Goal: Task Accomplishment & Management: Manage account settings

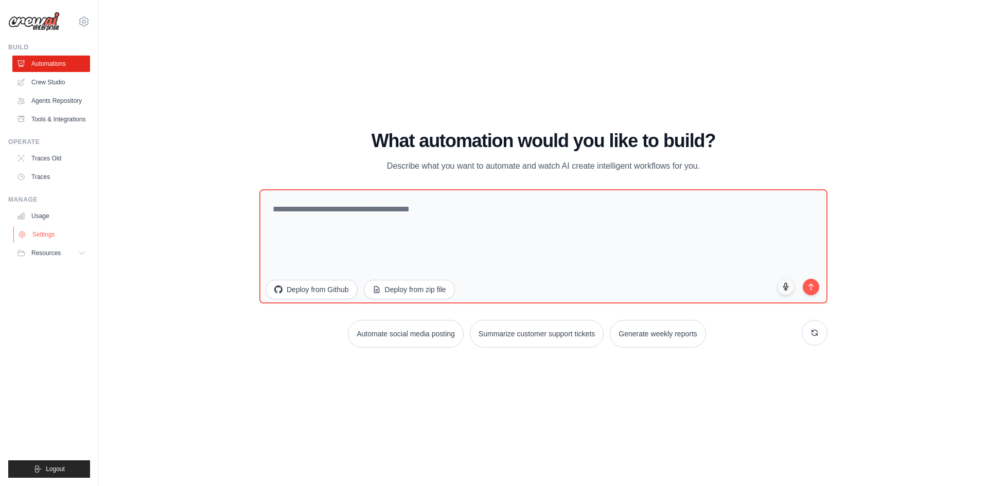
click at [41, 233] on link "Settings" at bounding box center [52, 234] width 78 height 16
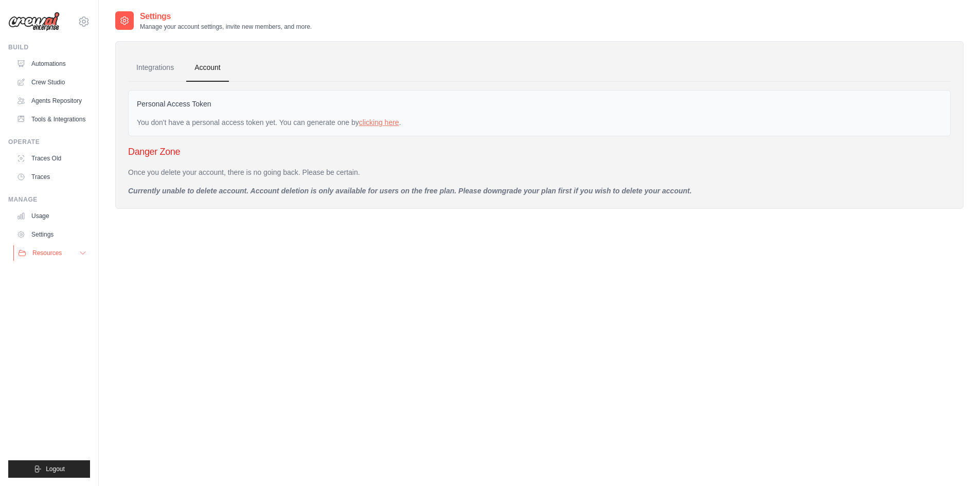
click at [79, 250] on icon at bounding box center [83, 253] width 8 height 8
click at [153, 69] on link "Integrations" at bounding box center [155, 68] width 54 height 28
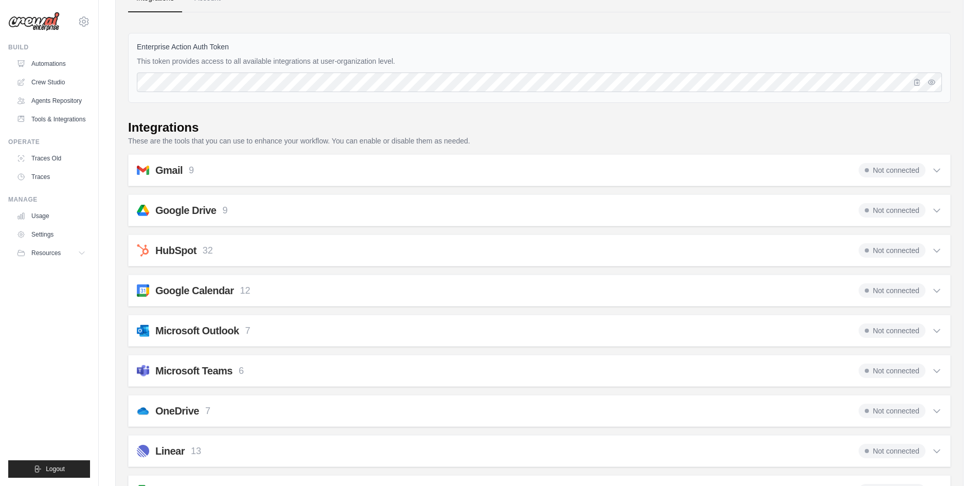
scroll to position [51, 0]
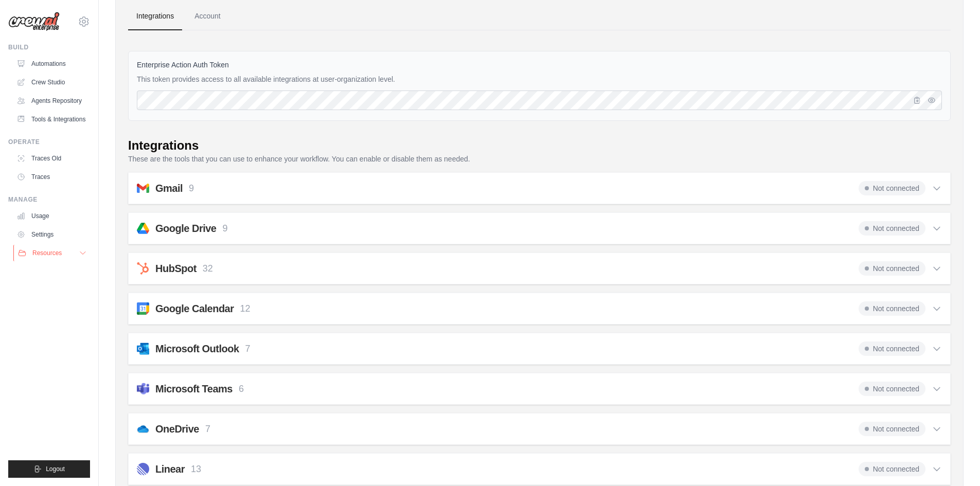
click at [83, 252] on icon at bounding box center [83, 253] width 8 height 8
click at [44, 233] on link "Settings" at bounding box center [52, 234] width 78 height 16
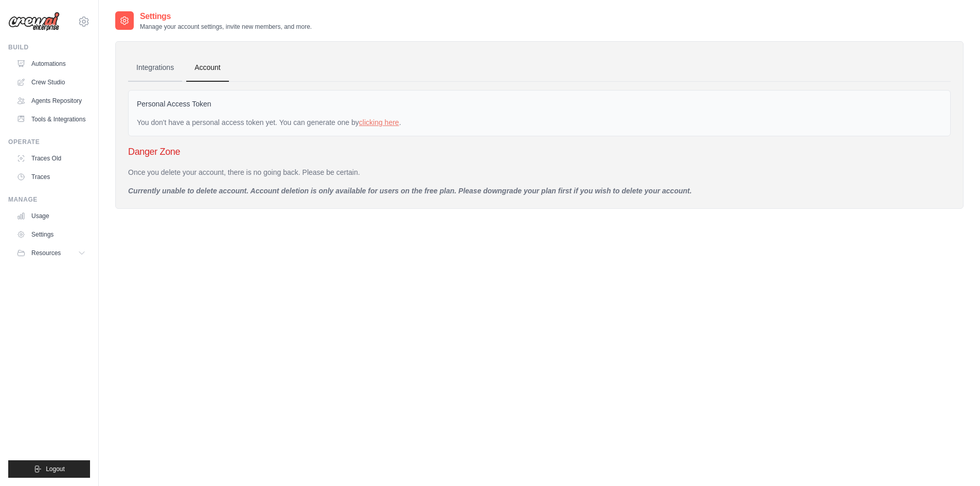
click at [144, 70] on link "Integrations" at bounding box center [155, 68] width 54 height 28
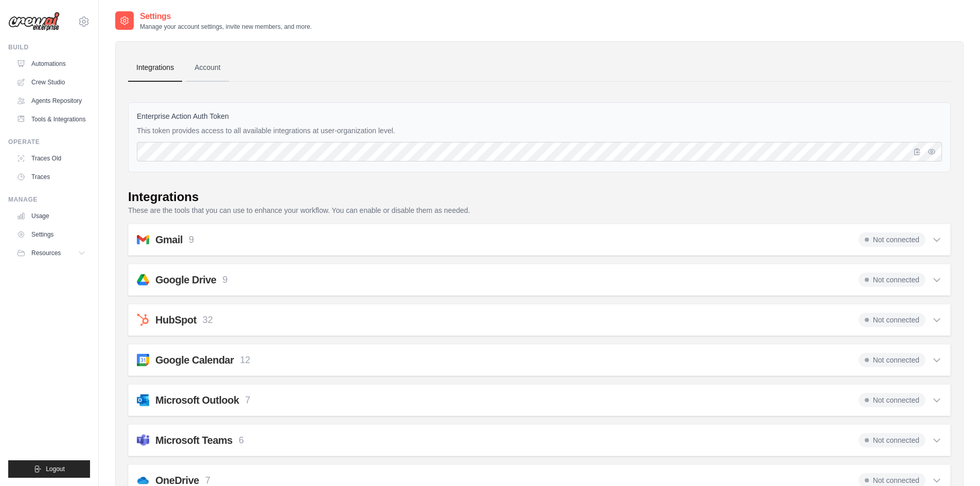
click at [214, 63] on link "Account" at bounding box center [207, 68] width 43 height 28
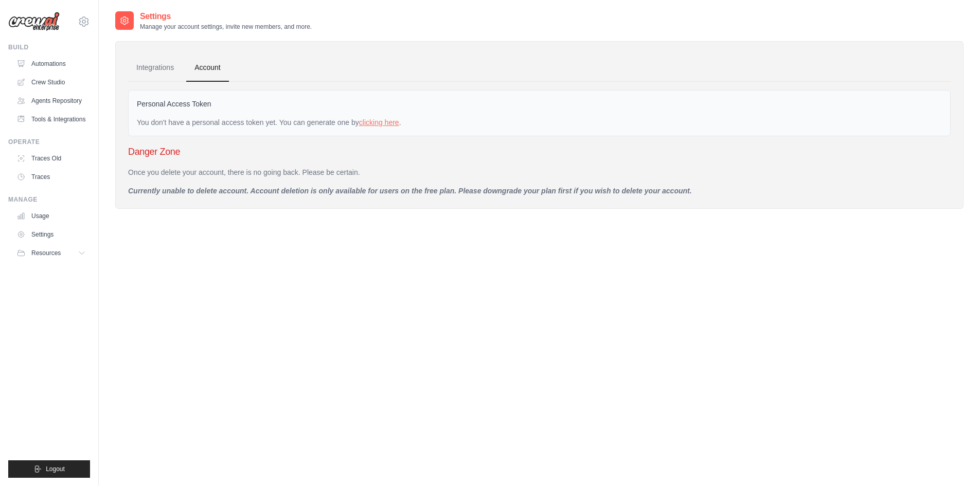
click at [90, 20] on div "[EMAIL_ADDRESS][DOMAIN_NAME] Settings Build Automations" at bounding box center [49, 243] width 99 height 486
click at [84, 20] on icon at bounding box center [83, 21] width 3 height 3
click at [104, 63] on span "Settings" at bounding box center [127, 64] width 81 height 10
click at [83, 24] on icon at bounding box center [84, 21] width 12 height 12
click at [344, 288] on div "Settings Manage your account settings, invite new members, and more. Integratio…" at bounding box center [539, 253] width 849 height 486
